Goal: Information Seeking & Learning: Learn about a topic

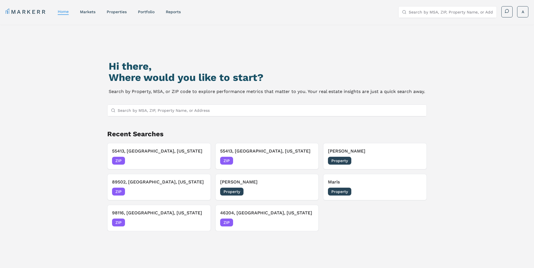
click at [189, 109] on input "Search by MSA, ZIP, Property Name, or Address" at bounding box center [271, 110] width 306 height 11
type input "rexburg"
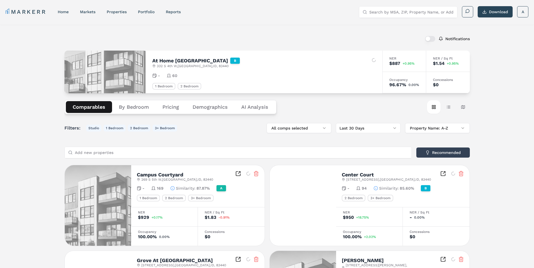
click at [22, 9] on link "MARKERR" at bounding box center [26, 12] width 41 height 8
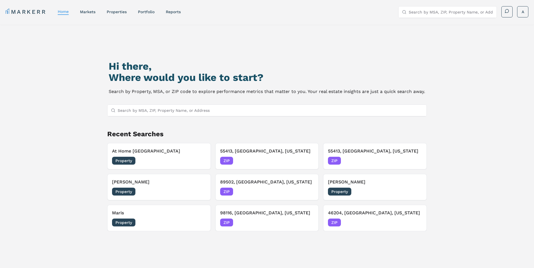
click at [157, 109] on input "Search by MSA, ZIP, Property Name, or Address" at bounding box center [271, 110] width 306 height 11
type input "rexburg"
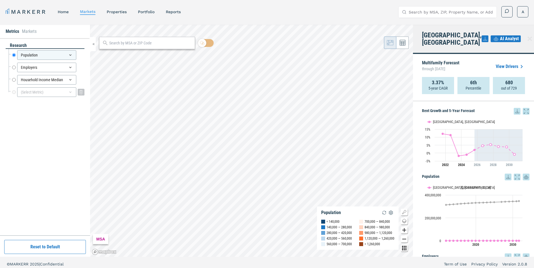
click at [57, 91] on div "(Select Metric)" at bounding box center [46, 92] width 59 height 10
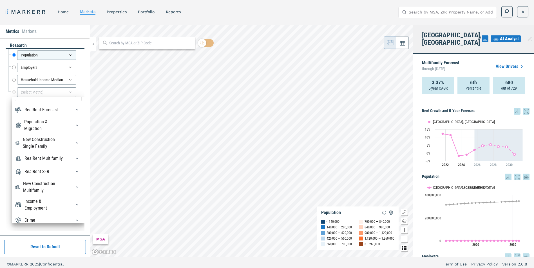
scroll to position [19, 0]
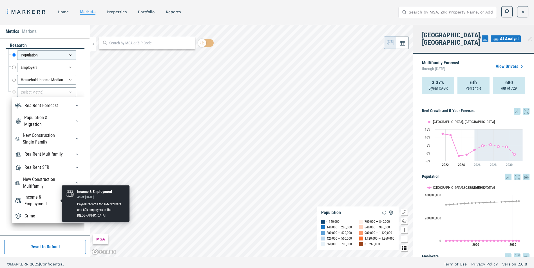
click at [45, 204] on div "Income & Employment" at bounding box center [44, 201] width 40 height 14
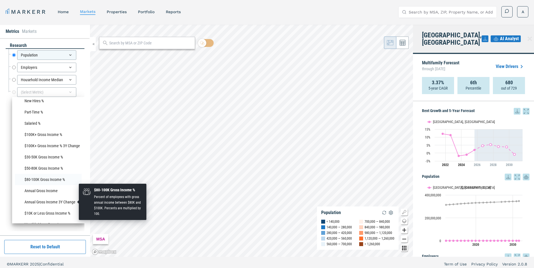
scroll to position [383, 0]
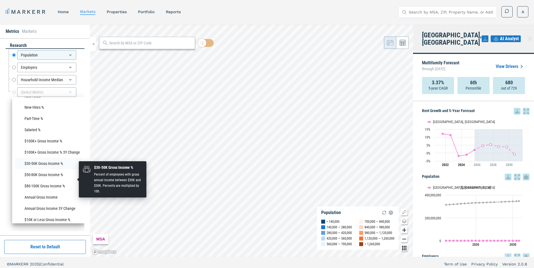
click at [66, 169] on li "$30-50K Gross Income %" at bounding box center [48, 163] width 67 height 11
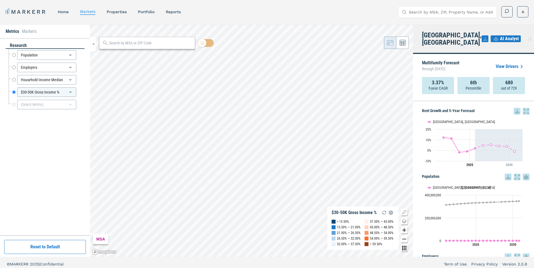
click at [508, 63] on link "View Drivers" at bounding box center [509, 66] width 29 height 7
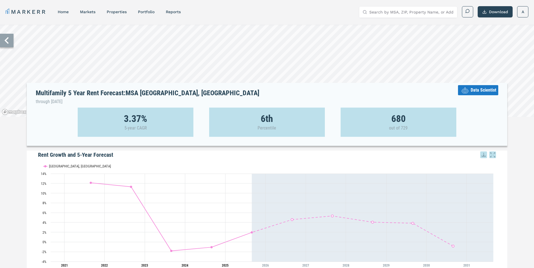
click at [9, 44] on icon at bounding box center [7, 41] width 14 height 14
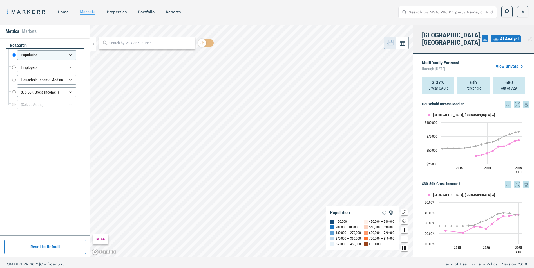
scroll to position [235, 0]
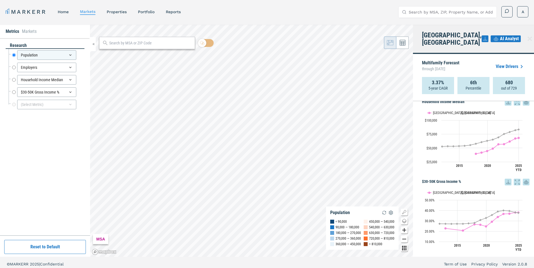
click at [504, 179] on icon at bounding box center [507, 182] width 7 height 7
click at [495, 213] on div "Download as XLS" at bounding box center [483, 213] width 32 height 6
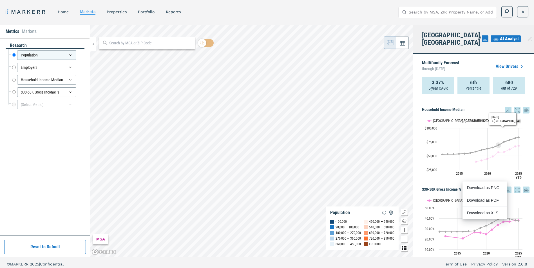
scroll to position [206, 0]
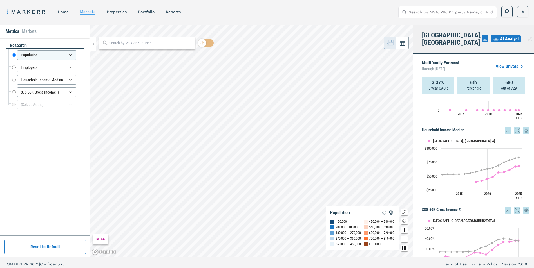
click at [504, 127] on icon at bounding box center [507, 130] width 7 height 7
click at [485, 160] on div "Download as XLS" at bounding box center [483, 161] width 32 height 6
click at [111, 40] on div at bounding box center [147, 43] width 96 height 12
click at [115, 43] on input "text" at bounding box center [150, 43] width 83 height 6
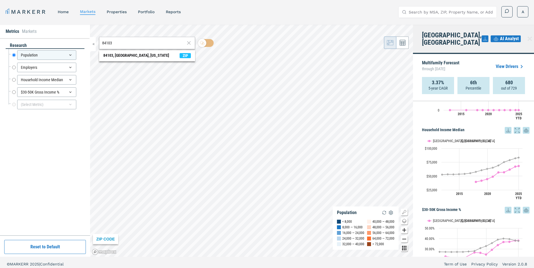
type input "84103"
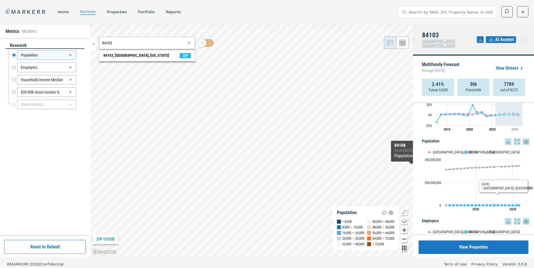
scroll to position [28, 0]
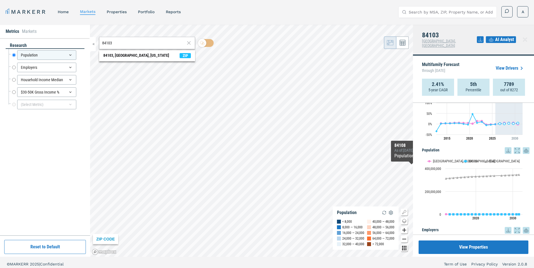
click at [496, 36] on span "AI Analyst" at bounding box center [504, 39] width 19 height 7
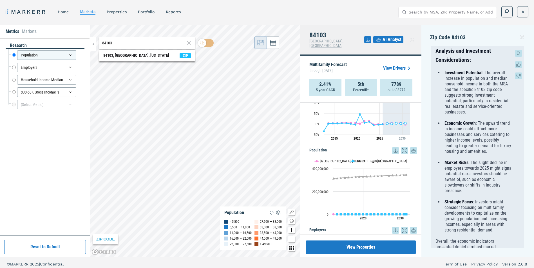
scroll to position [569, 0]
click at [521, 37] on icon at bounding box center [521, 37] width 7 height 7
